Goal: Task Accomplishment & Management: Manage account settings

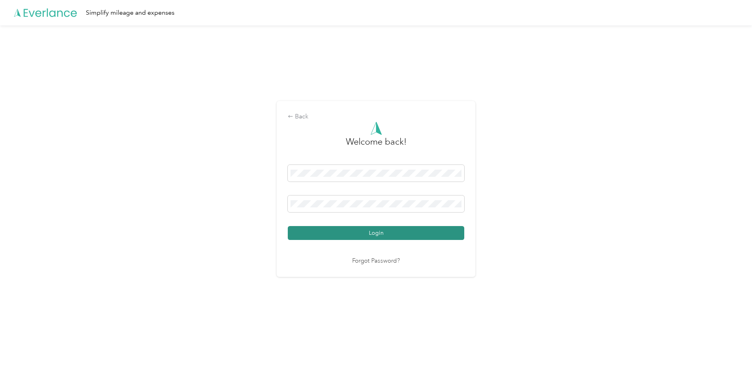
click at [367, 233] on button "Login" at bounding box center [376, 233] width 176 height 14
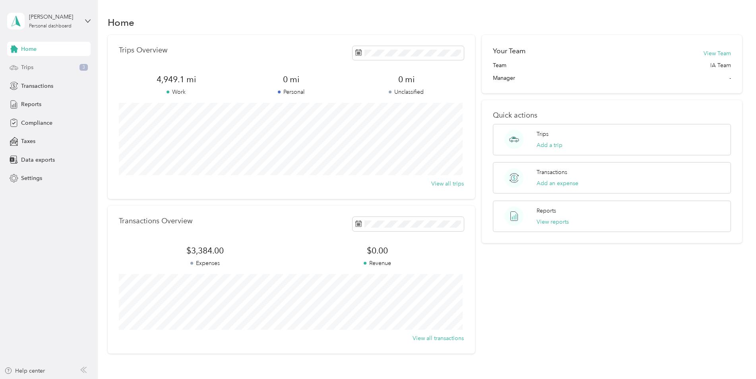
click at [39, 66] on div "Trips 3" at bounding box center [48, 67] width 83 height 14
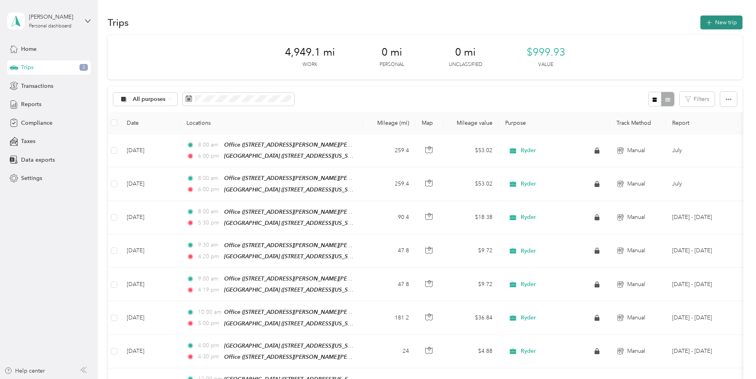
click at [719, 21] on button "New trip" at bounding box center [721, 23] width 42 height 14
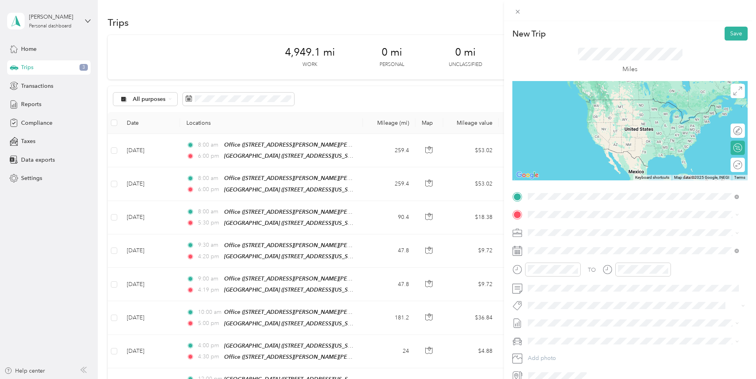
click at [570, 228] on div "Office" at bounding box center [627, 228] width 168 height 7
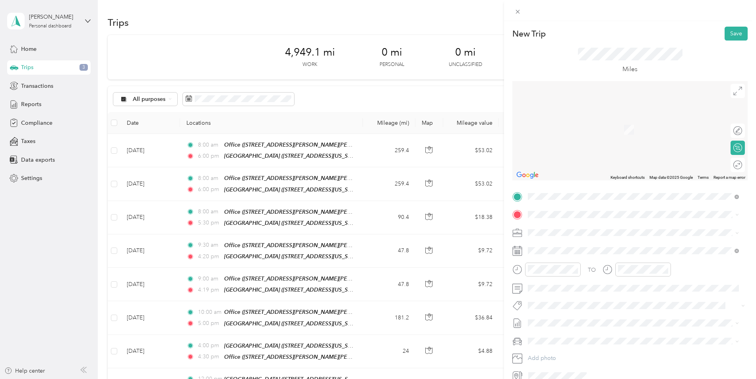
click at [575, 247] on div "[GEOGRAPHIC_DATA] [STREET_ADDRESS][US_STATE]" at bounding box center [583, 249] width 80 height 17
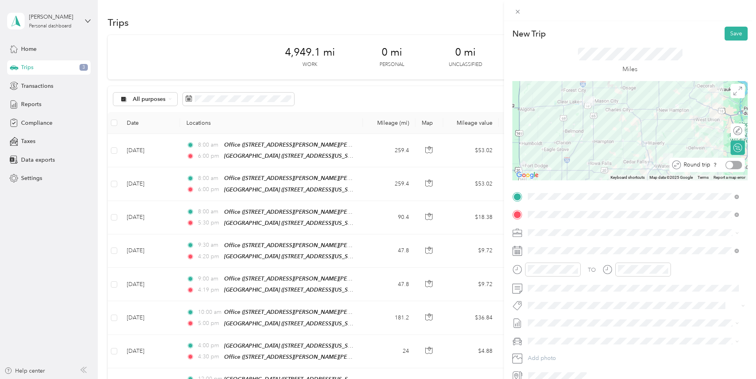
click at [726, 165] on div at bounding box center [729, 164] width 7 height 7
click at [517, 251] on rect at bounding box center [516, 250] width 1 height 1
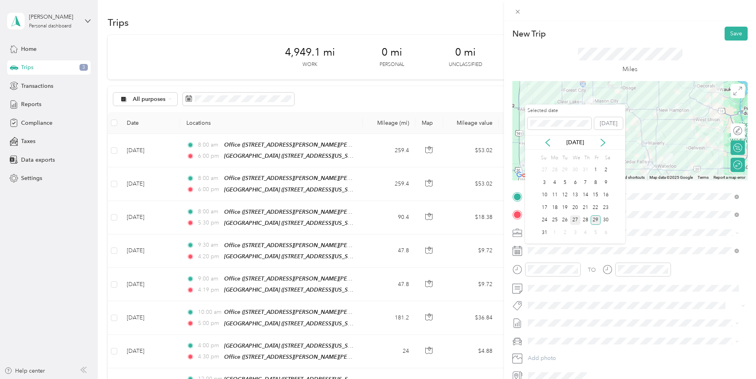
click at [575, 220] on div "27" at bounding box center [575, 220] width 10 height 10
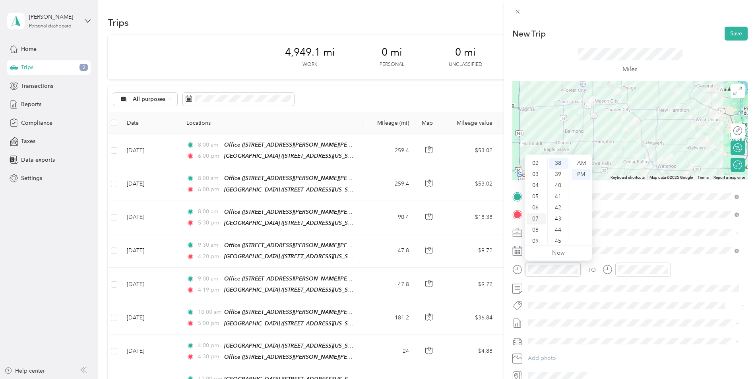
scroll to position [40, 0]
click at [538, 211] on div "08" at bounding box center [536, 212] width 19 height 11
click at [558, 163] on div "00" at bounding box center [558, 163] width 19 height 11
click at [578, 164] on div "AM" at bounding box center [581, 163] width 19 height 11
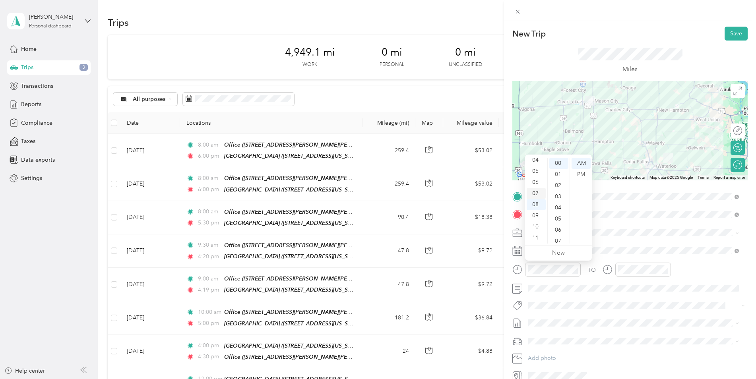
click at [535, 195] on div "07" at bounding box center [536, 193] width 19 height 11
click at [580, 173] on div "PM" at bounding box center [581, 174] width 19 height 11
click at [536, 204] on div "08" at bounding box center [536, 204] width 19 height 11
click at [583, 165] on div "AM" at bounding box center [581, 163] width 19 height 11
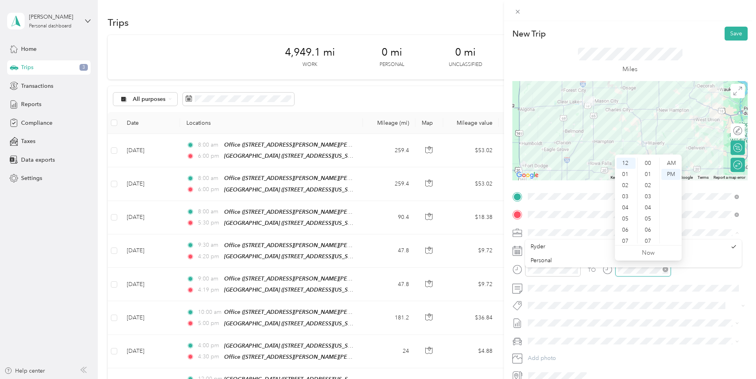
scroll to position [423, 0]
click at [626, 237] on div "07" at bounding box center [626, 241] width 19 height 11
click at [646, 165] on div "00" at bounding box center [648, 163] width 19 height 11
drag, startPoint x: 671, startPoint y: 176, endPoint x: 677, endPoint y: 181, distance: 7.3
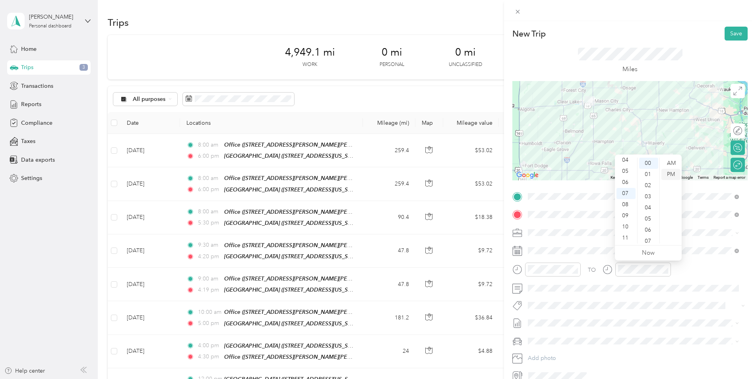
click at [671, 176] on div "PM" at bounding box center [670, 174] width 19 height 11
click at [645, 316] on div "TO Add photo" at bounding box center [629, 286] width 235 height 192
click at [733, 35] on button "Save" at bounding box center [736, 34] width 23 height 14
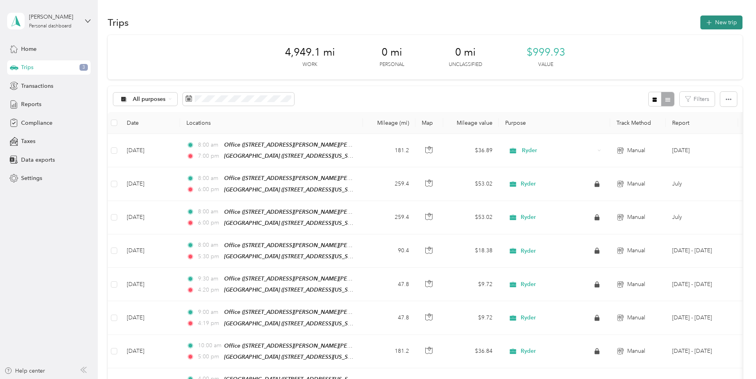
click at [727, 29] on button "New trip" at bounding box center [721, 23] width 42 height 14
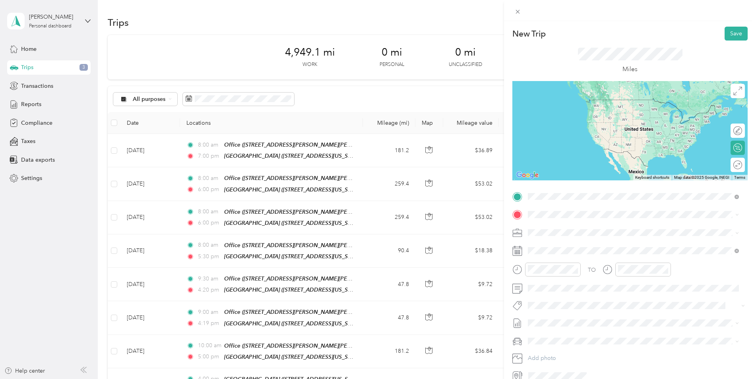
click at [567, 234] on span "[STREET_ADDRESS][PERSON_NAME][PERSON_NAME][US_STATE]" at bounding box center [627, 237] width 168 height 7
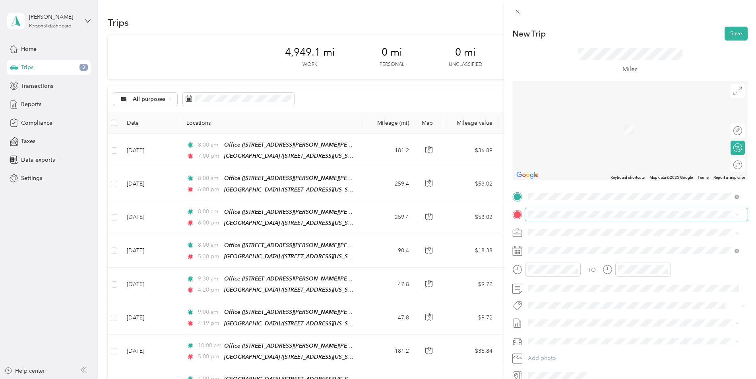
click at [561, 219] on span at bounding box center [636, 214] width 223 height 13
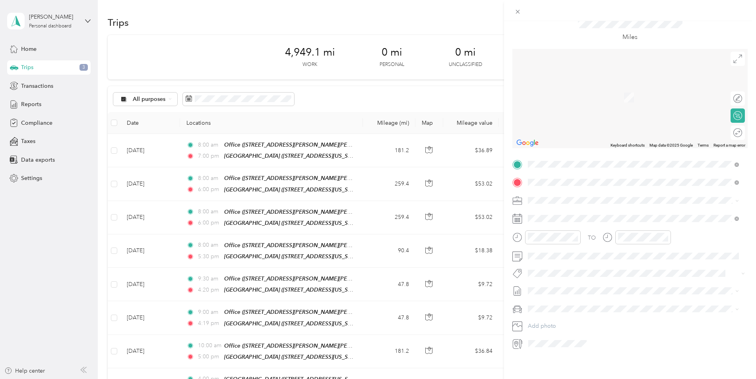
click at [586, 205] on div "[GEOGRAPHIC_DATA] 529" at bounding box center [583, 207] width 80 height 7
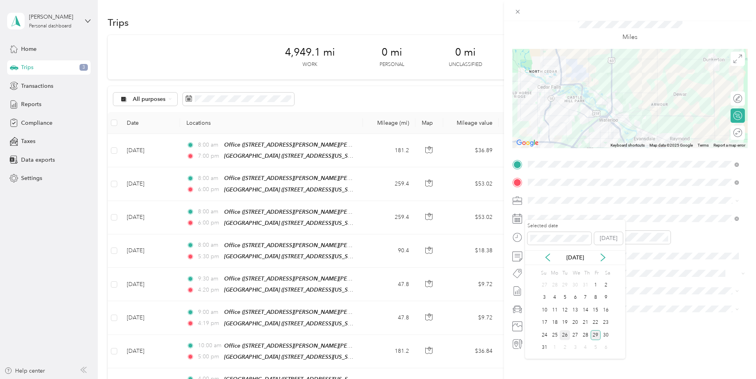
click at [565, 334] on div "26" at bounding box center [565, 335] width 10 height 10
click at [733, 129] on div "Round trip" at bounding box center [738, 133] width 14 height 14
click at [726, 129] on div at bounding box center [729, 132] width 7 height 7
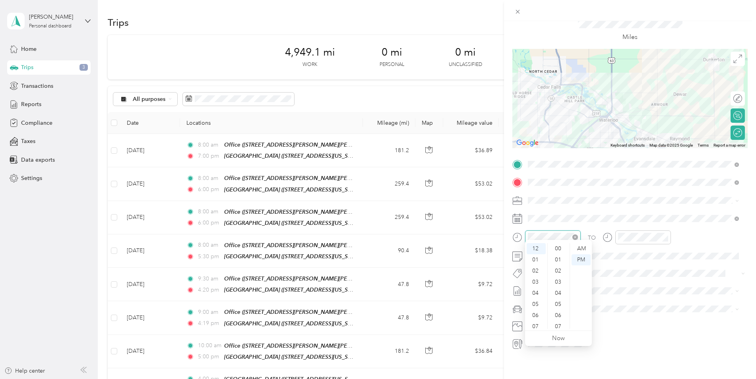
scroll to position [445, 0]
click at [535, 299] on div "08" at bounding box center [536, 298] width 19 height 11
click at [560, 248] on div "00" at bounding box center [558, 248] width 19 height 11
click at [582, 249] on div "AM" at bounding box center [581, 248] width 19 height 11
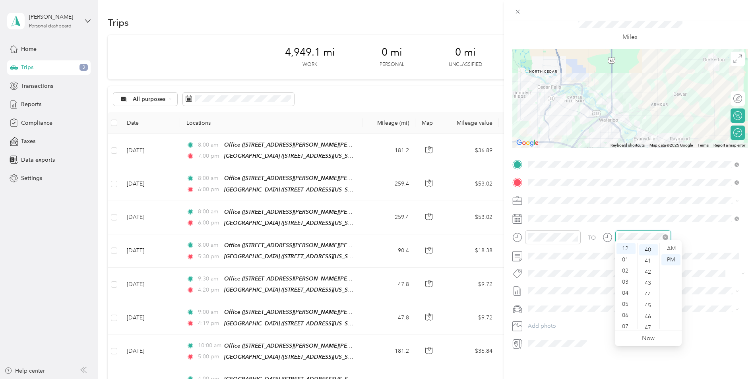
scroll to position [445, 0]
click at [626, 265] on div "05" at bounding box center [626, 264] width 19 height 11
click at [647, 245] on div "00" at bounding box center [648, 248] width 19 height 11
click at [672, 260] on div "PM" at bounding box center [670, 259] width 19 height 11
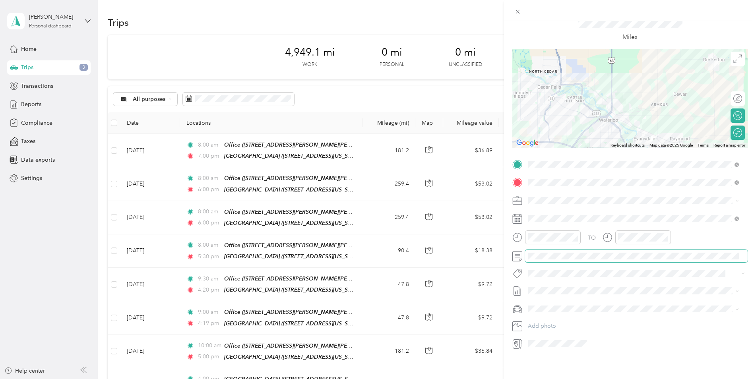
click at [569, 256] on div "TO Add photo" at bounding box center [629, 254] width 235 height 192
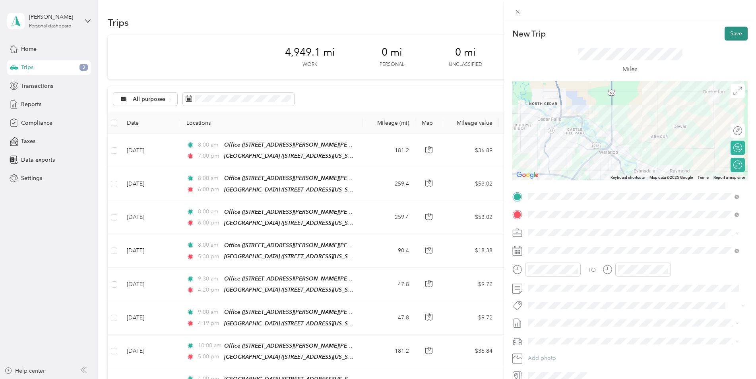
click at [732, 37] on button "Save" at bounding box center [736, 34] width 23 height 14
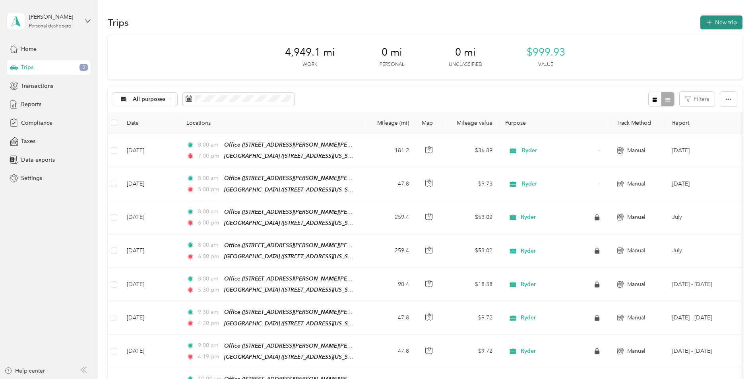
click at [717, 20] on button "New trip" at bounding box center [721, 23] width 42 height 14
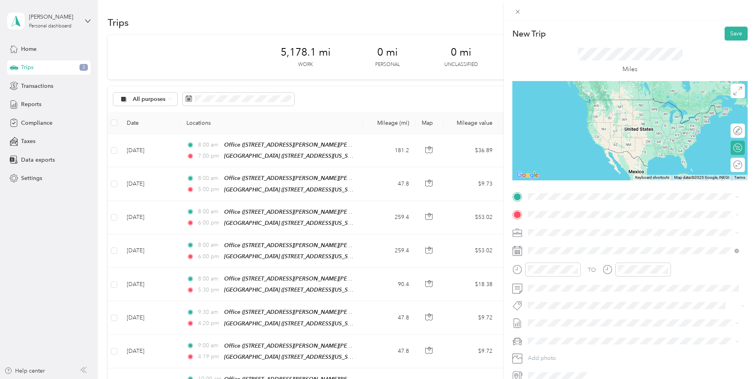
click at [559, 233] on div "Office [STREET_ADDRESS][PERSON_NAME][PERSON_NAME][US_STATE]" at bounding box center [627, 231] width 168 height 17
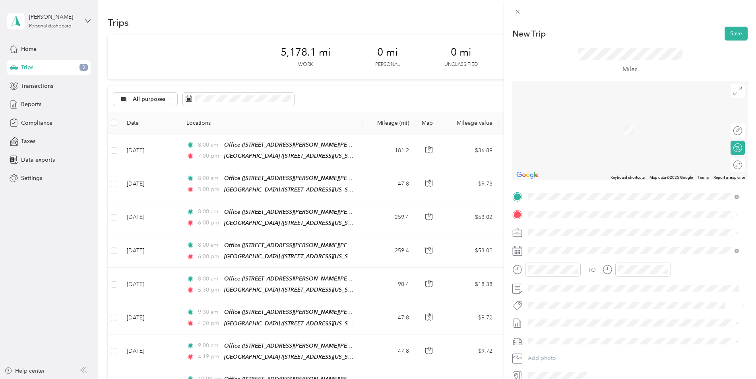
click at [567, 242] on div "[GEOGRAPHIC_DATA] [STREET_ADDRESS][US_STATE]" at bounding box center [634, 249] width 206 height 19
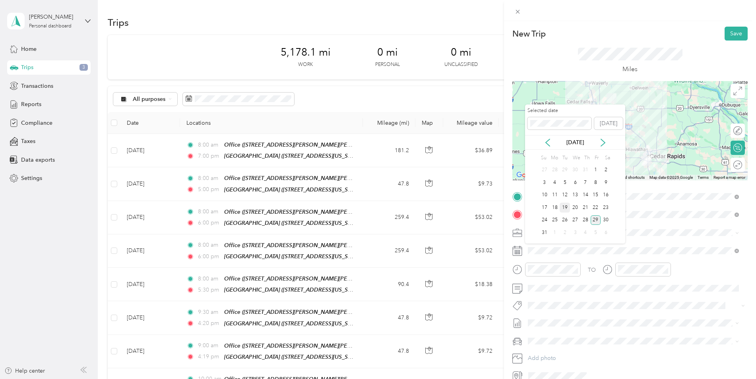
click at [568, 211] on div "19" at bounding box center [565, 208] width 10 height 10
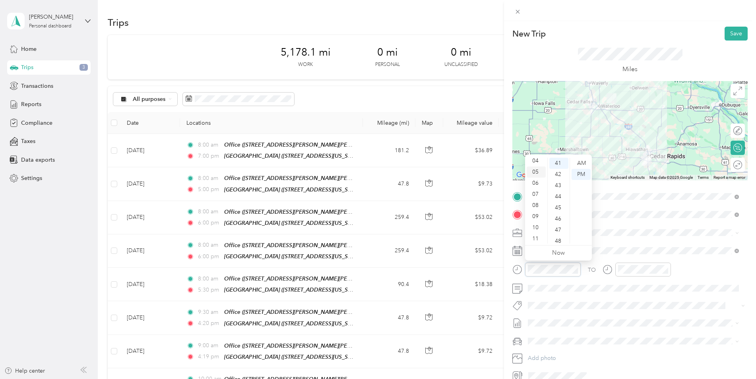
scroll to position [48, 0]
click at [537, 208] on div "08" at bounding box center [536, 204] width 19 height 11
click at [558, 162] on div "00" at bounding box center [558, 163] width 19 height 11
click at [578, 163] on div "AM" at bounding box center [581, 163] width 19 height 11
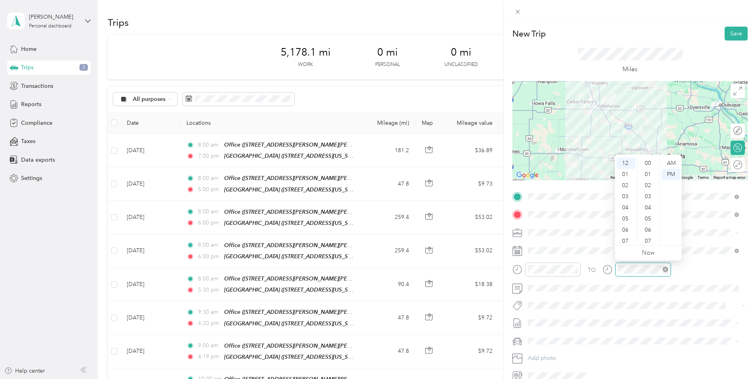
scroll to position [456, 0]
click at [623, 220] on div "05" at bounding box center [626, 218] width 19 height 11
click at [651, 161] on div "00" at bounding box center [648, 163] width 19 height 11
click at [671, 175] on div "PM" at bounding box center [670, 174] width 19 height 11
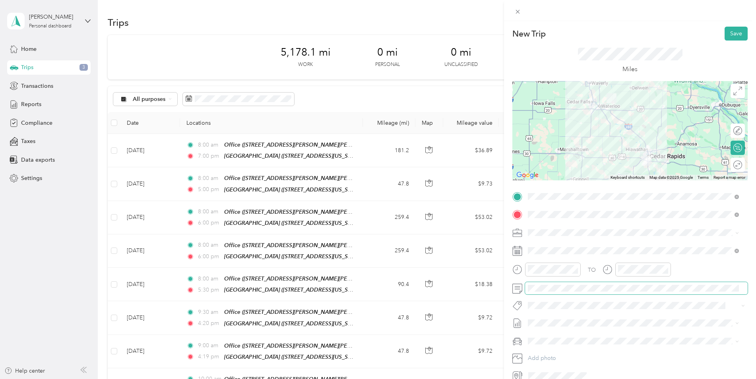
click at [637, 294] on span at bounding box center [636, 288] width 223 height 13
click at [700, 40] on div "New Trip Save" at bounding box center [629, 34] width 235 height 14
click at [729, 32] on button "Save" at bounding box center [736, 34] width 23 height 14
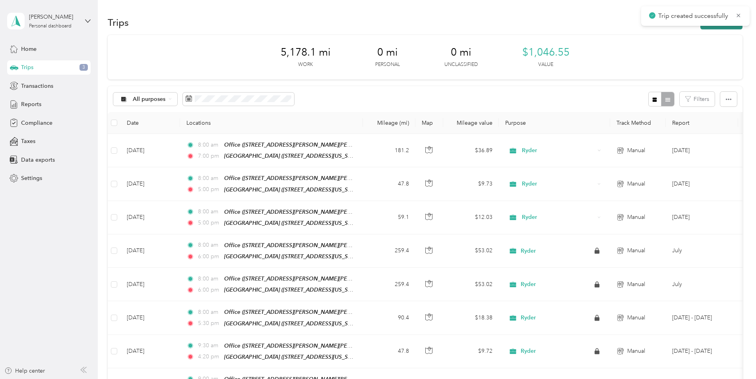
click at [709, 28] on button "New trip" at bounding box center [721, 23] width 42 height 14
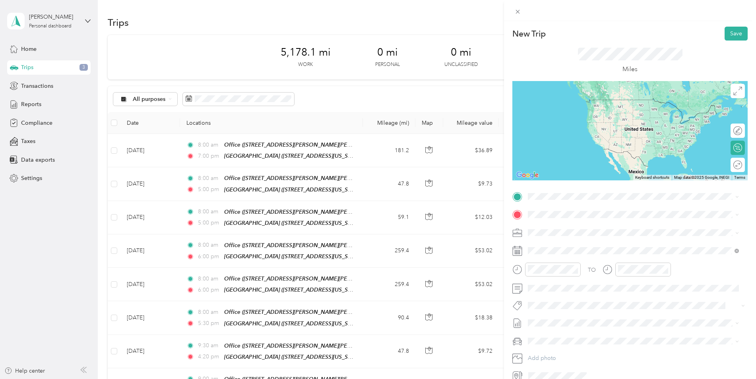
click at [581, 237] on span "[STREET_ADDRESS][PERSON_NAME][PERSON_NAME][US_STATE]" at bounding box center [627, 235] width 168 height 7
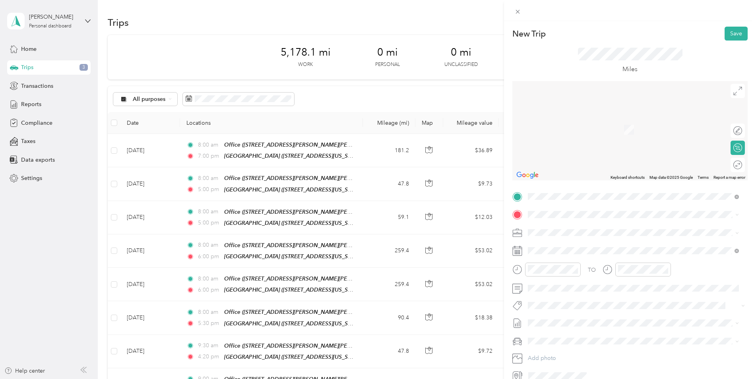
click at [560, 277] on span "[STREET_ADDRESS][US_STATE]" at bounding box center [583, 278] width 80 height 7
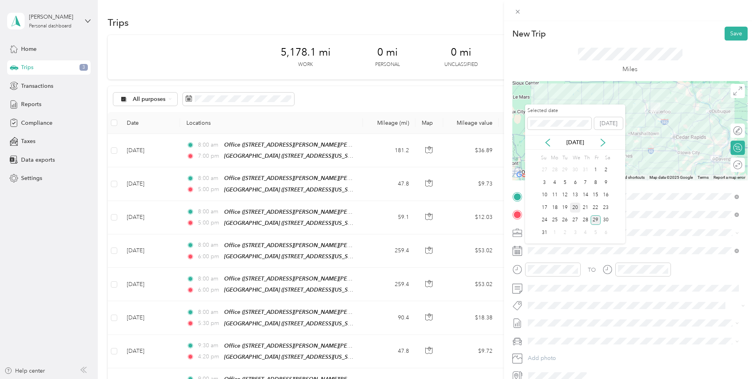
click at [578, 208] on div "20" at bounding box center [575, 208] width 10 height 10
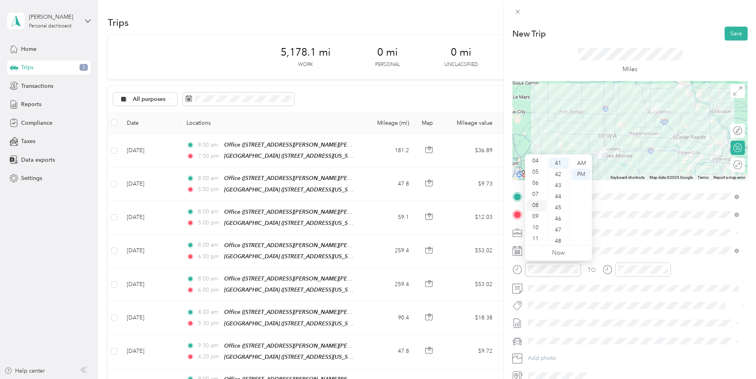
scroll to position [48, 0]
click at [538, 202] on div "08" at bounding box center [536, 204] width 19 height 11
click at [581, 161] on div "AM" at bounding box center [581, 163] width 19 height 11
click at [535, 191] on div "07" at bounding box center [536, 193] width 19 height 11
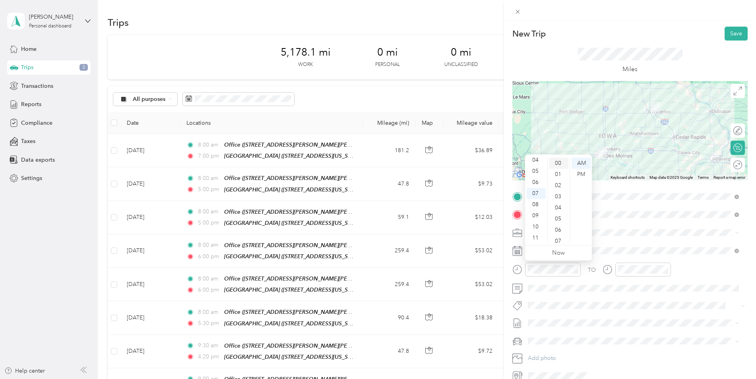
click at [557, 163] on div "00" at bounding box center [558, 163] width 19 height 11
click at [624, 300] on span at bounding box center [636, 305] width 223 height 11
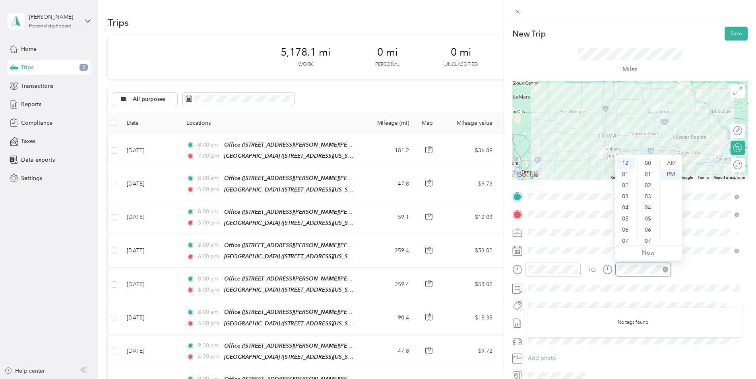
scroll to position [456, 0]
click at [627, 217] on div "05" at bounding box center [626, 218] width 19 height 11
click at [654, 163] on div "00" at bounding box center [648, 163] width 19 height 11
click at [677, 176] on div "PM" at bounding box center [670, 174] width 19 height 11
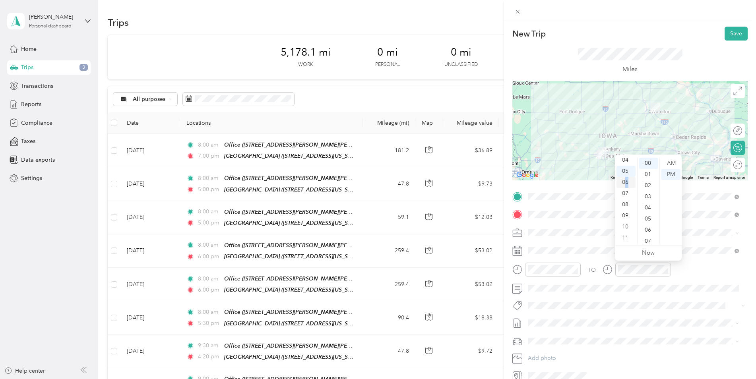
click at [627, 184] on div "06" at bounding box center [626, 182] width 19 height 11
drag, startPoint x: 627, startPoint y: 184, endPoint x: 621, endPoint y: 184, distance: 6.4
click at [622, 181] on div "06" at bounding box center [626, 182] width 19 height 11
click at [621, 183] on div "06" at bounding box center [626, 182] width 19 height 11
click at [664, 175] on div "PM" at bounding box center [670, 174] width 19 height 11
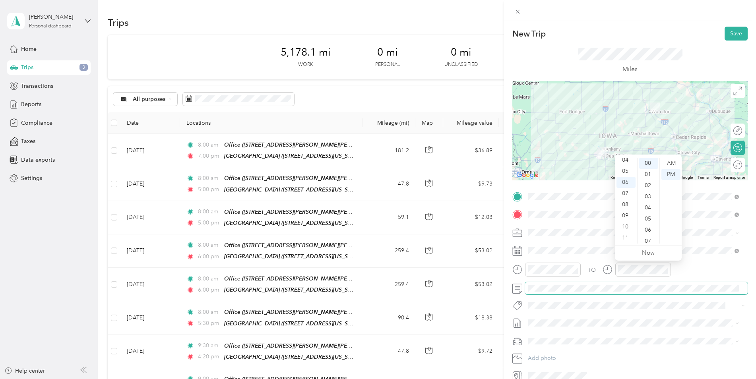
click at [597, 294] on span at bounding box center [636, 288] width 223 height 13
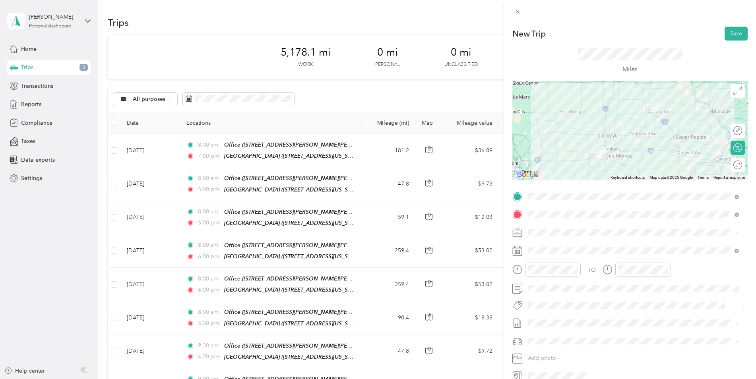
click at [671, 33] on div "New Trip Save" at bounding box center [629, 34] width 235 height 14
click at [732, 35] on button "Save" at bounding box center [736, 34] width 23 height 14
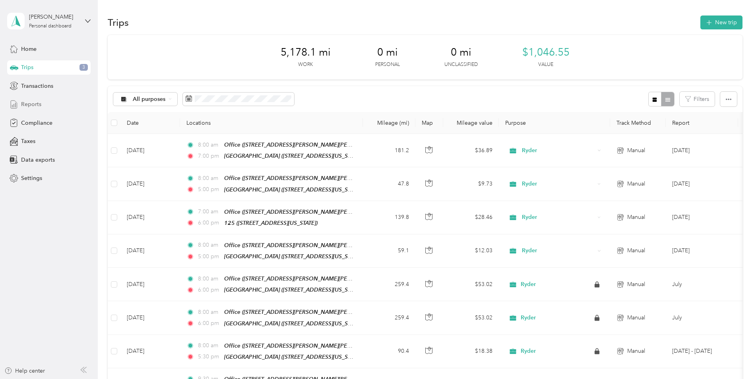
click at [52, 104] on div "Reports" at bounding box center [48, 104] width 83 height 14
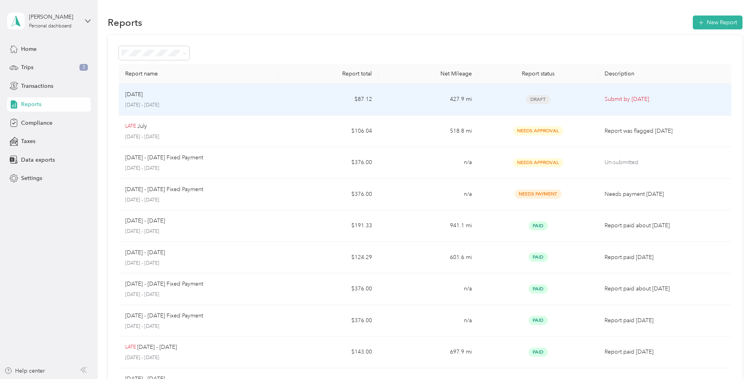
click at [565, 97] on div "Draft" at bounding box center [538, 99] width 107 height 9
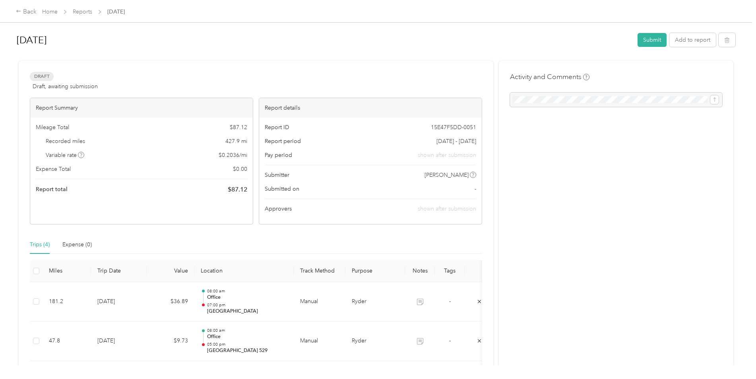
drag, startPoint x: 650, startPoint y: 35, endPoint x: 490, endPoint y: 196, distance: 226.3
click at [486, 209] on div "[DATE] Submit Add to report Draft Draft, awaiting submission View activity & co…" at bounding box center [376, 247] width 720 height 438
click at [654, 44] on button "Submit" at bounding box center [652, 40] width 29 height 14
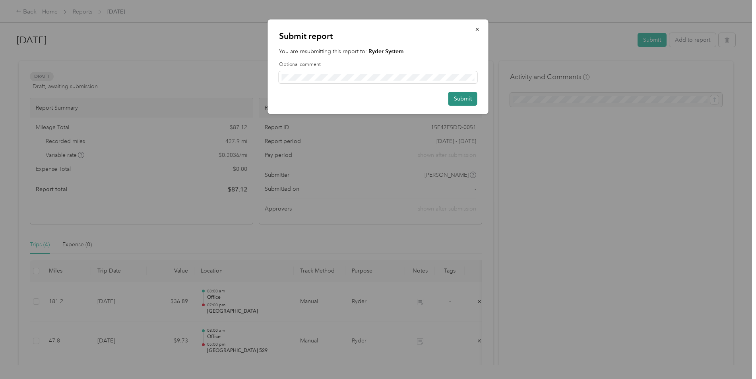
click at [466, 95] on button "Submit" at bounding box center [462, 99] width 29 height 14
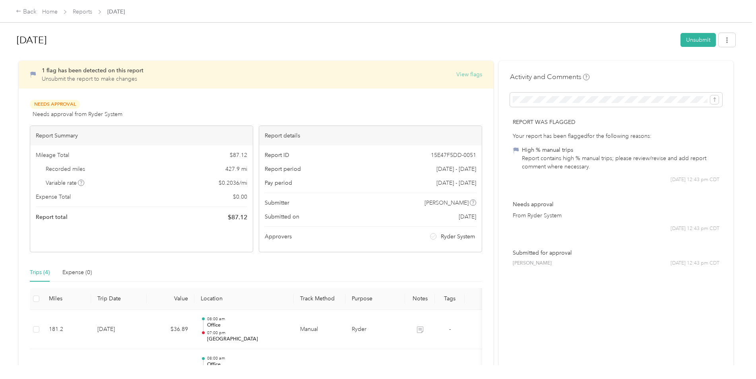
click at [464, 76] on button "View flags" at bounding box center [469, 74] width 26 height 8
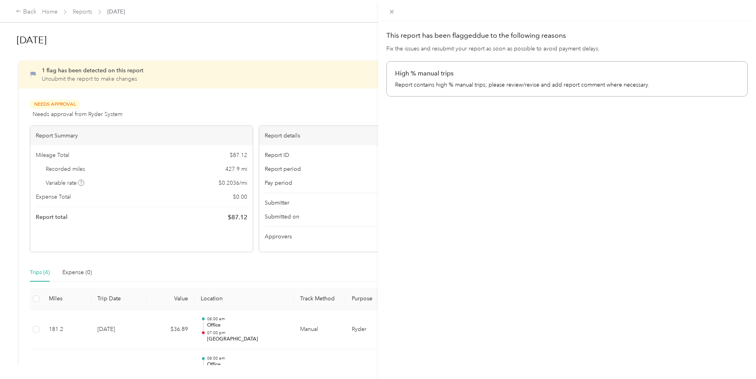
click at [326, 37] on div "This report has been flagged due to the following reasons Fix the issues and re…" at bounding box center [378, 189] width 756 height 379
